Goal: Task Accomplishment & Management: Manage account settings

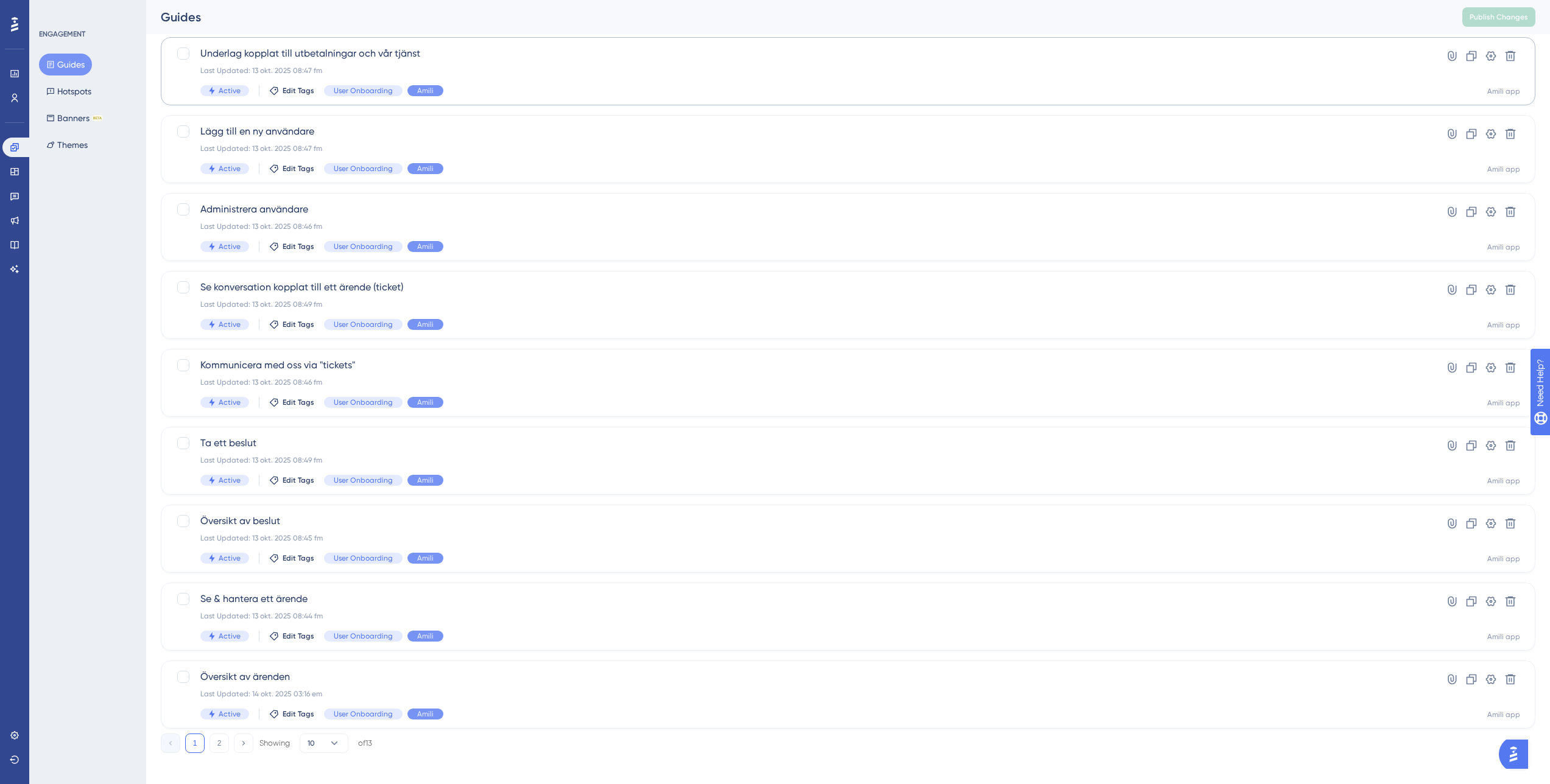
scroll to position [160, 0]
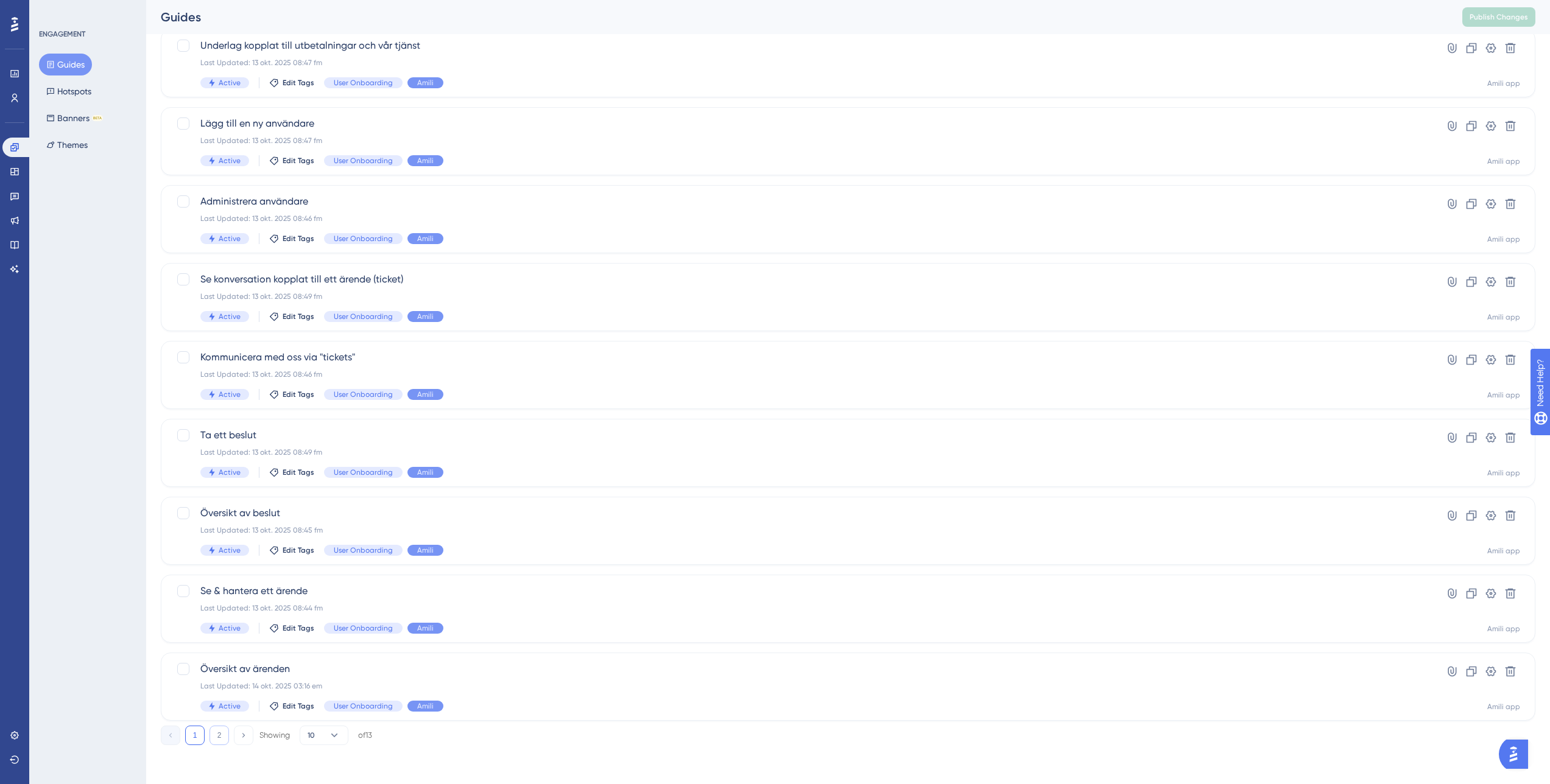
click at [218, 531] on button "2" at bounding box center [219, 735] width 19 height 19
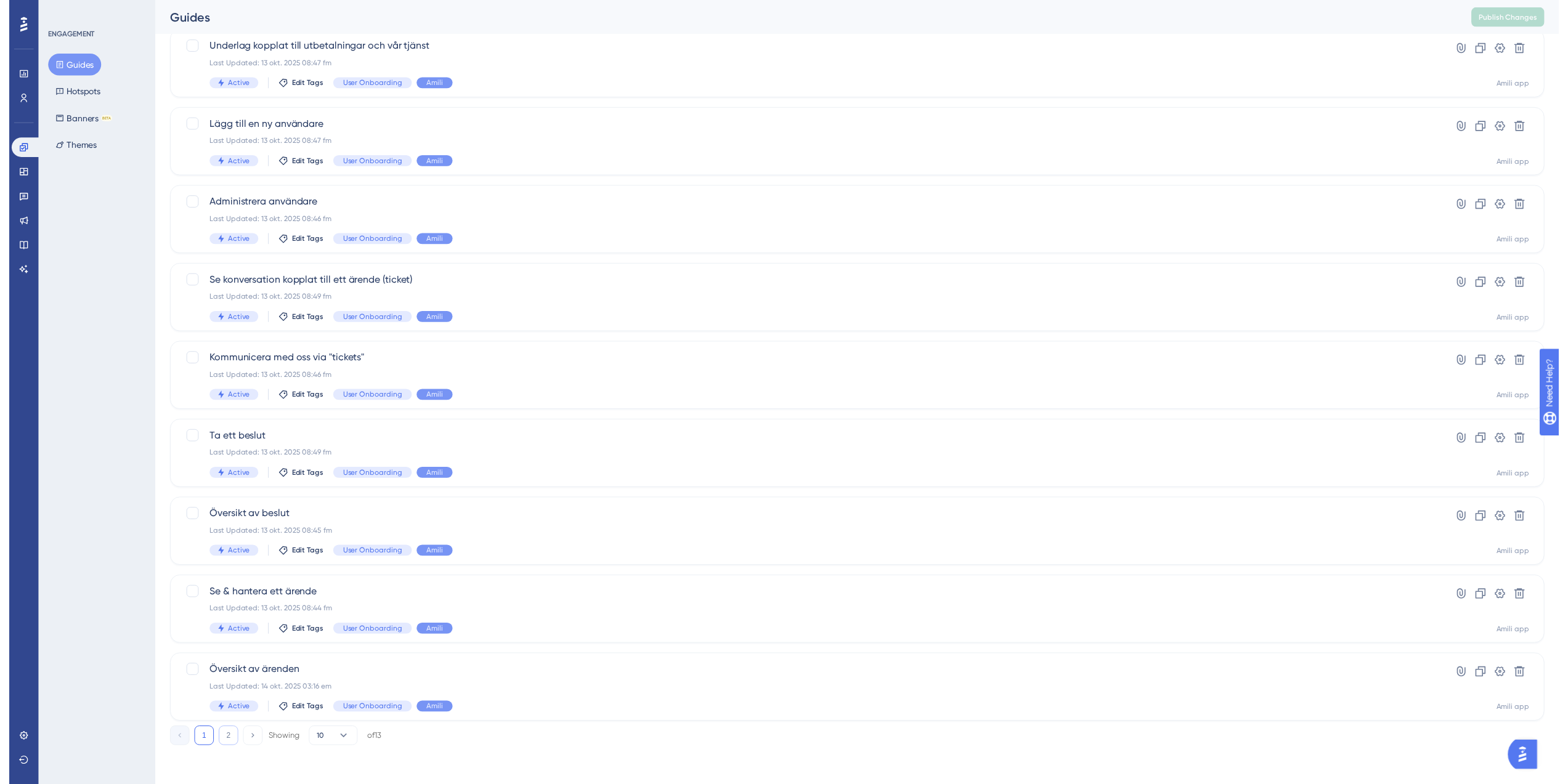
scroll to position [0, 0]
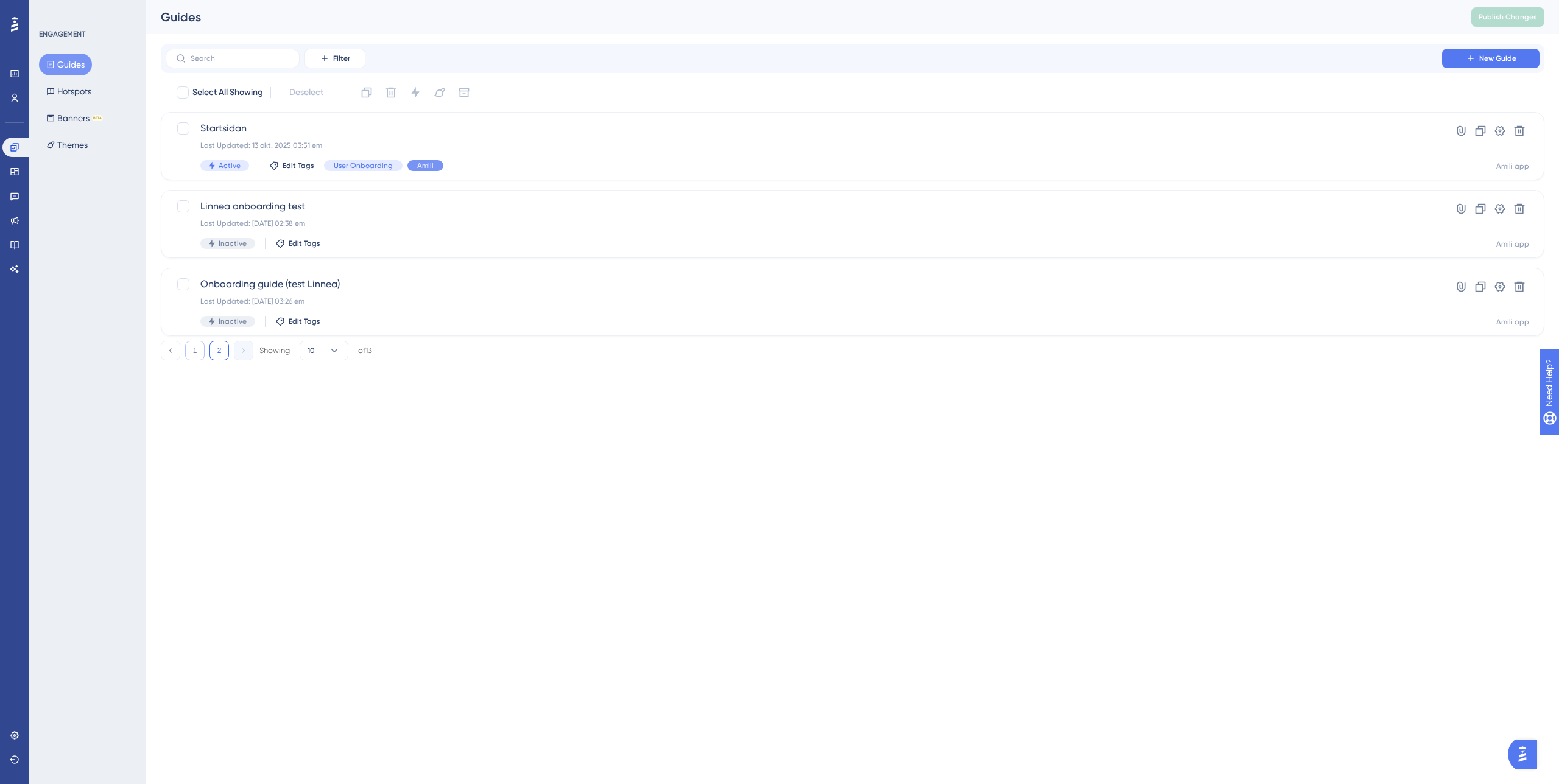
click at [189, 355] on button "1" at bounding box center [194, 350] width 19 height 19
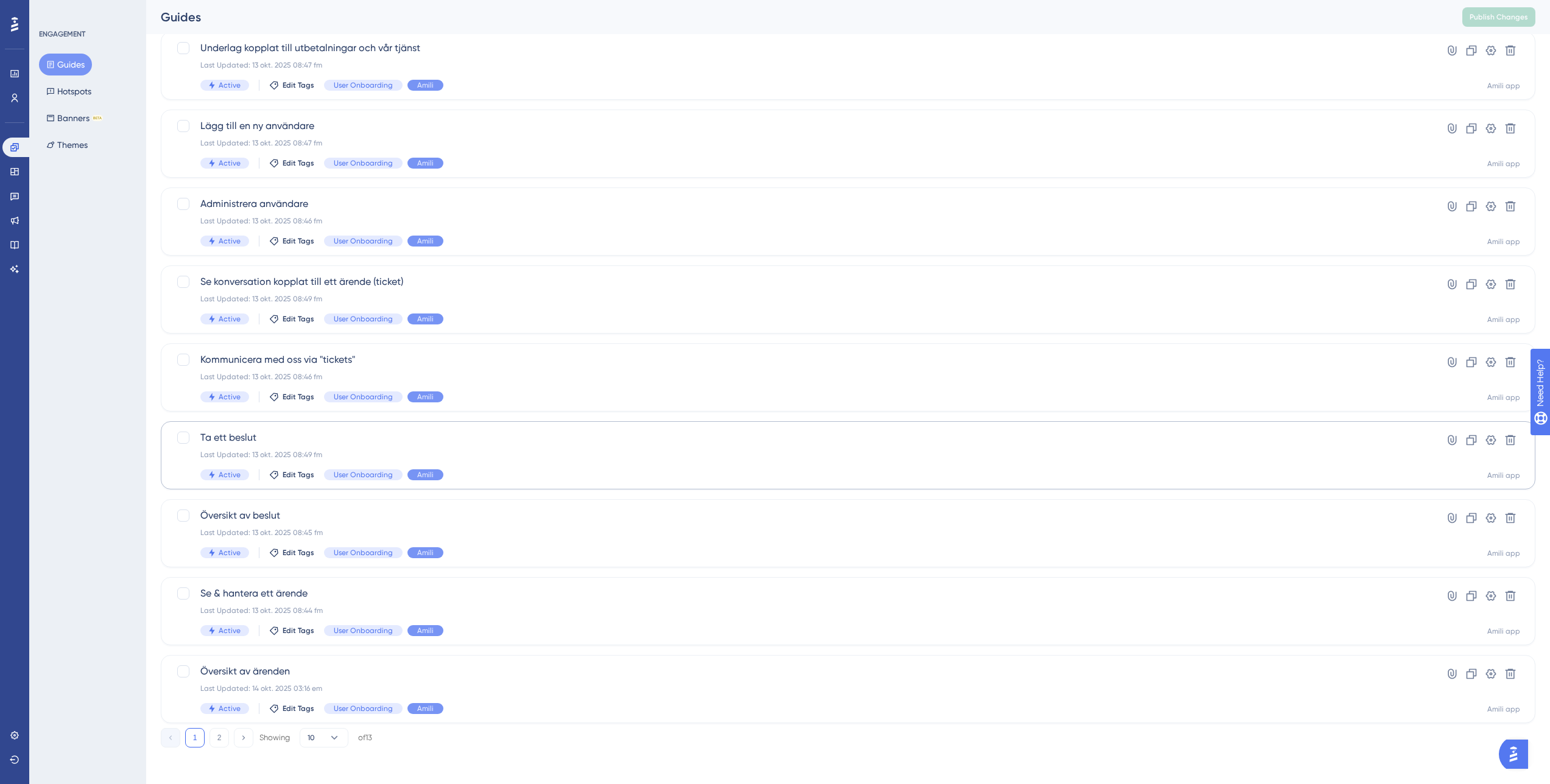
scroll to position [160, 0]
click at [282, 531] on span "Se & hantera ett ärende" at bounding box center [799, 591] width 1198 height 15
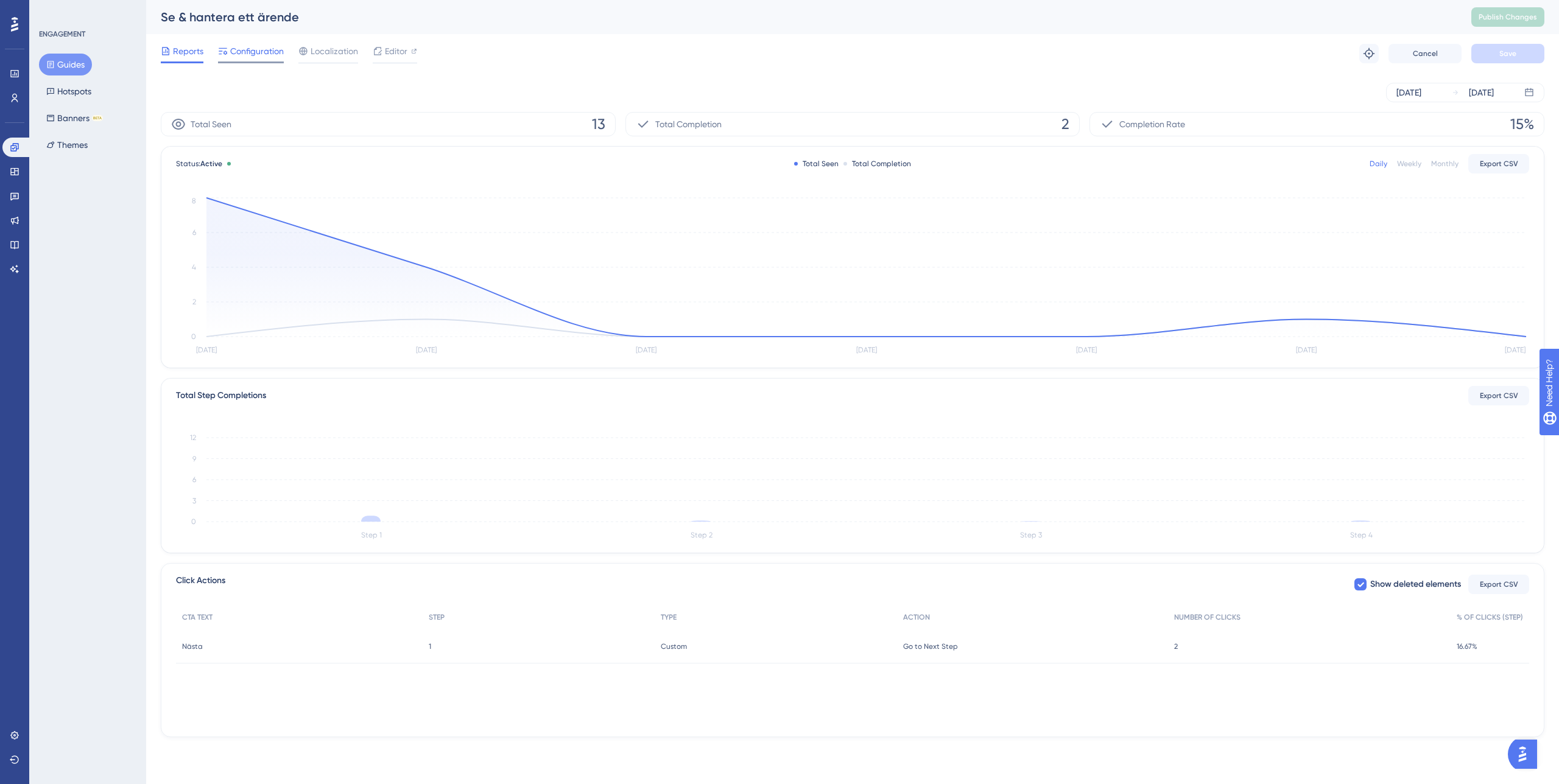
click at [255, 58] on span "Configuration" at bounding box center [256, 51] width 53 height 15
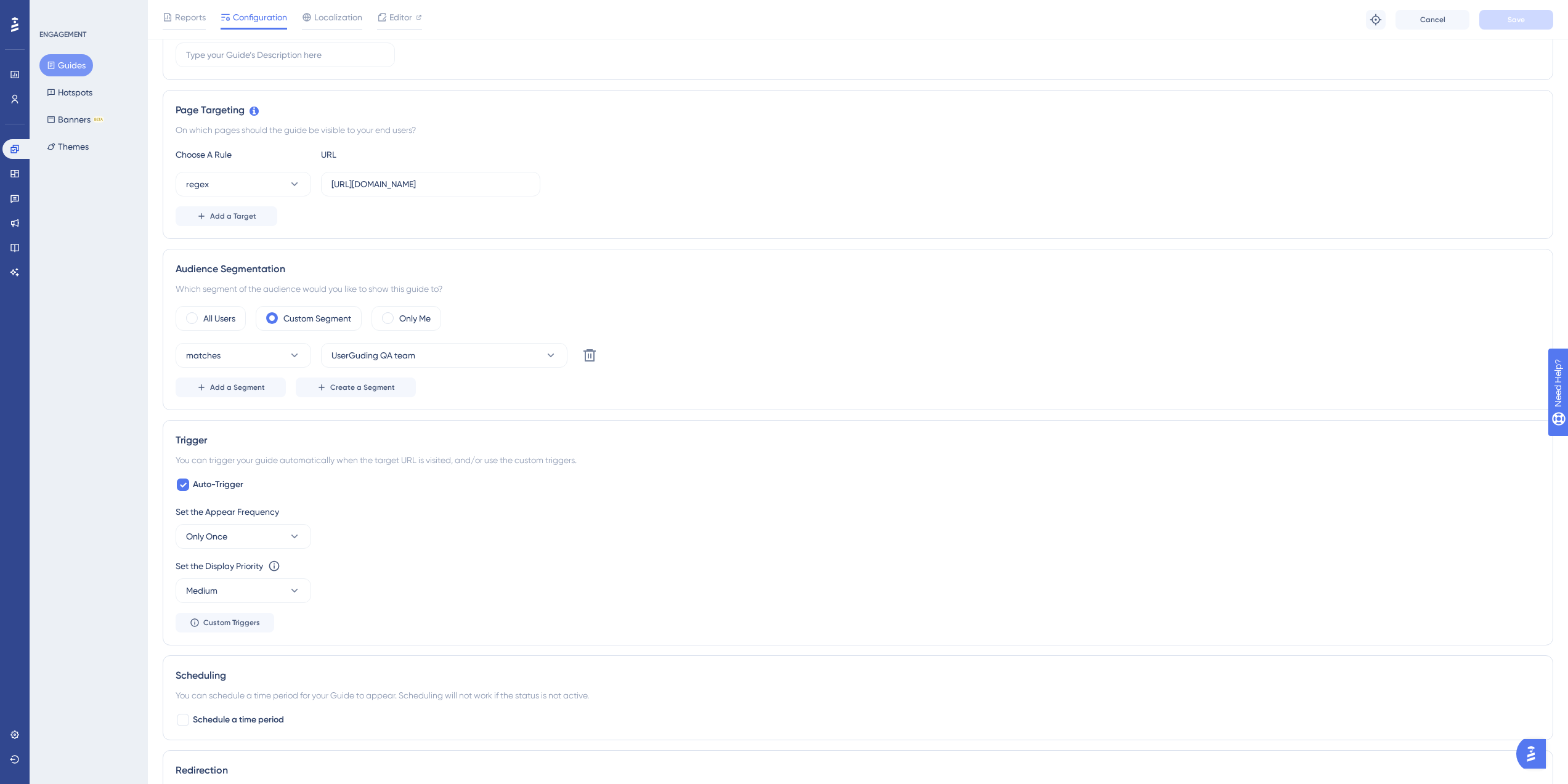
scroll to position [239, 0]
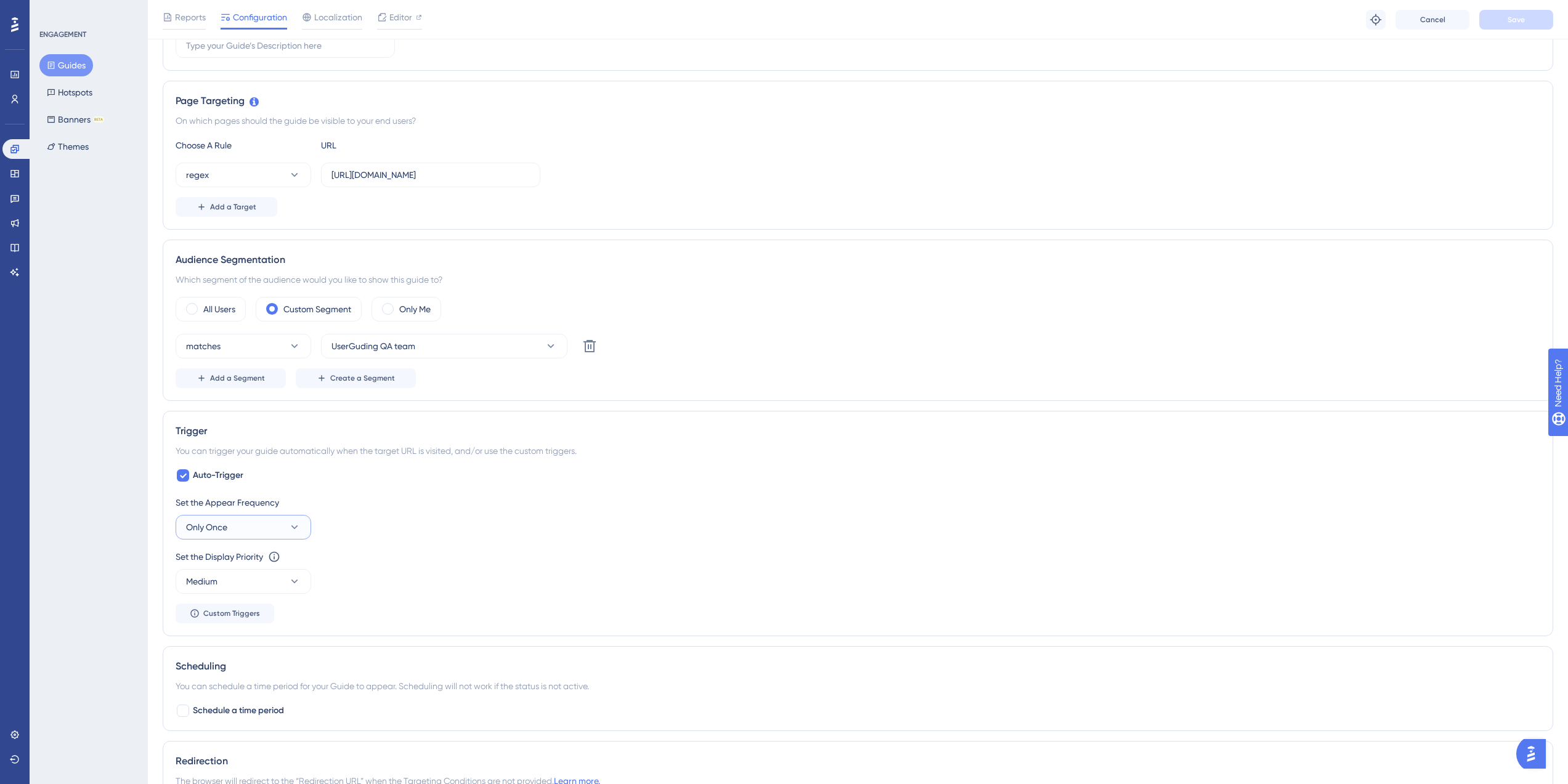
click at [284, 524] on button "Only Once" at bounding box center [243, 527] width 136 height 25
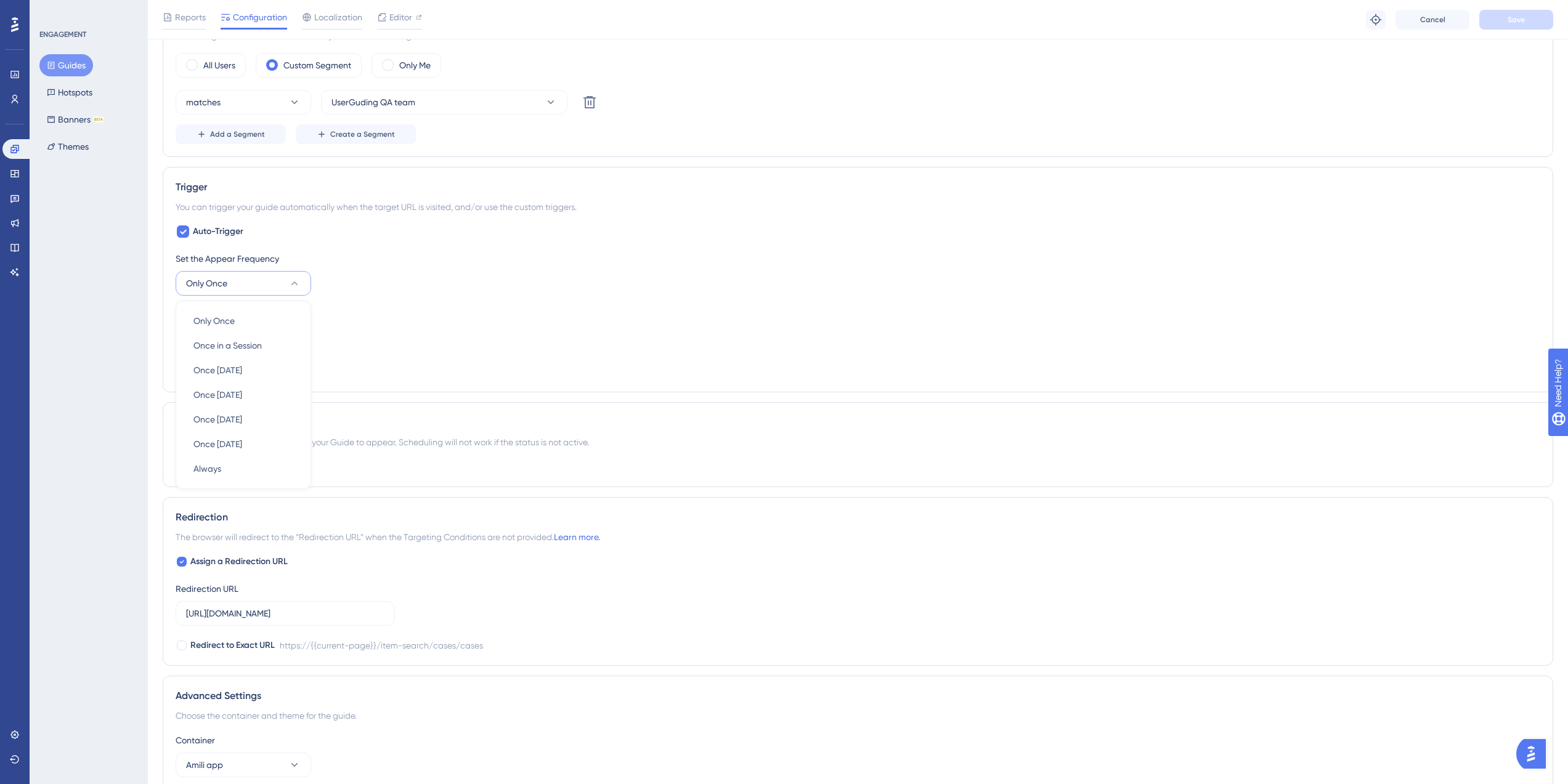
scroll to position [482, 0]
click at [442, 282] on div "Set the Appear Frequency Only Once Only Once Only Once Once in a Session Once i…" at bounding box center [857, 274] width 1364 height 44
click at [290, 286] on icon at bounding box center [295, 284] width 12 height 12
click at [506, 300] on div "Set the Appear Frequency Only Once Only Once Only Once Once in a Session Once i…" at bounding box center [857, 316] width 1364 height 128
click at [12, 153] on icon at bounding box center [14, 149] width 8 height 8
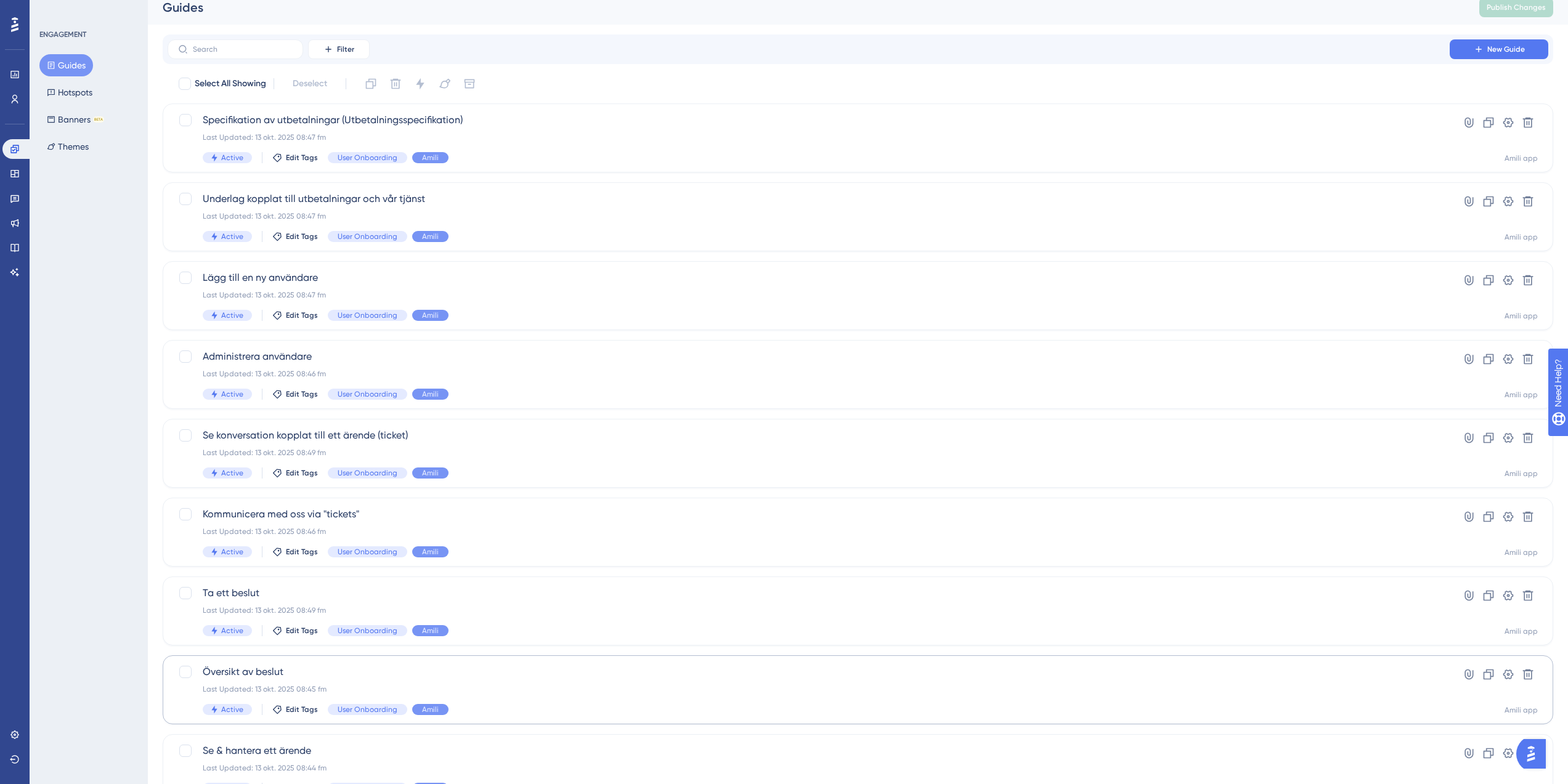
scroll to position [12, 0]
click at [329, 537] on span "Översikt av beslut" at bounding box center [808, 669] width 1211 height 15
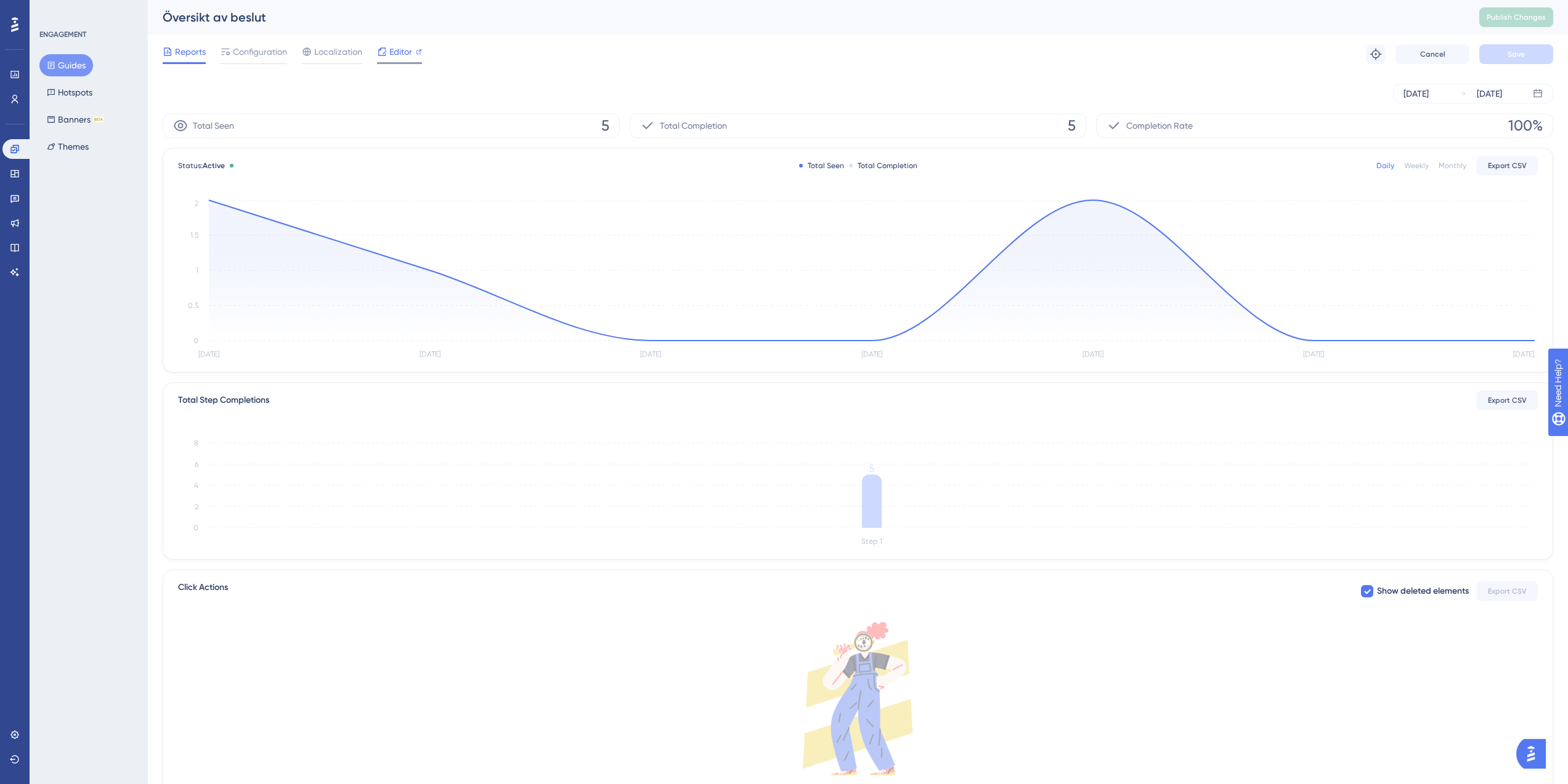
click at [406, 53] on span "Editor" at bounding box center [400, 51] width 23 height 15
